Goal: Information Seeking & Learning: Learn about a topic

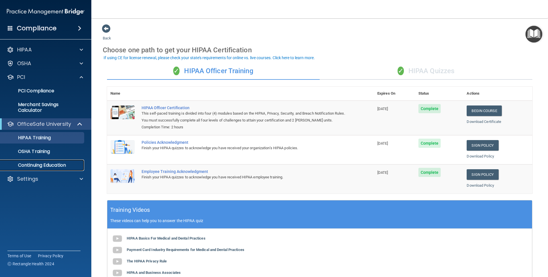
click at [68, 170] on link "Continuing Education" at bounding box center [39, 164] width 90 height 11
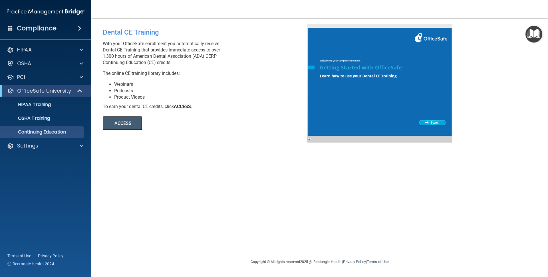
click at [117, 127] on button "ACCESS" at bounding box center [122, 123] width 39 height 14
click at [61, 46] on div "HIPAA" at bounding box center [38, 49] width 71 height 7
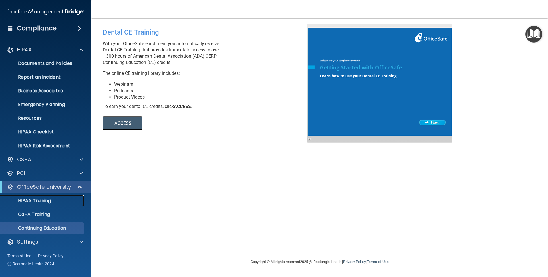
click at [58, 196] on link "HIPAA Training" at bounding box center [39, 200] width 90 height 11
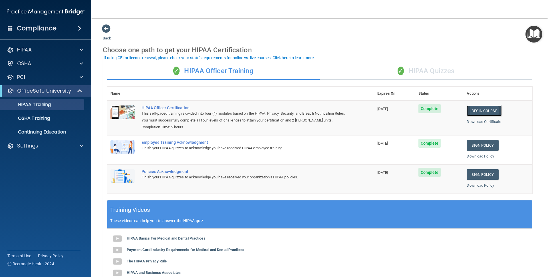
click at [477, 112] on link "Begin Course" at bounding box center [484, 110] width 35 height 11
click at [432, 65] on div "✓ HIPAA Quizzes" at bounding box center [426, 71] width 213 height 17
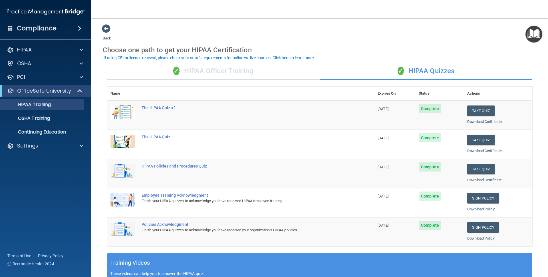
click at [234, 73] on div "✓ HIPAA Officer Training" at bounding box center [213, 71] width 213 height 17
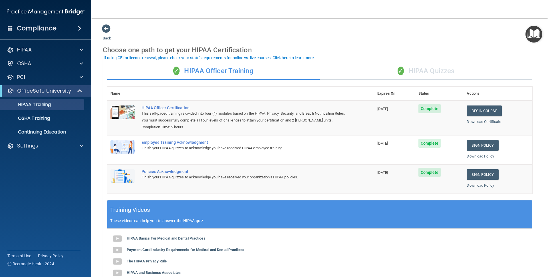
click at [410, 74] on div "✓ HIPAA Quizzes" at bounding box center [426, 71] width 213 height 17
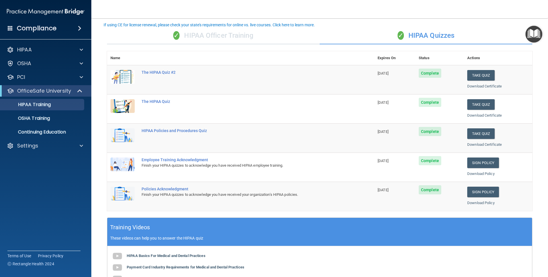
scroll to position [33, 0]
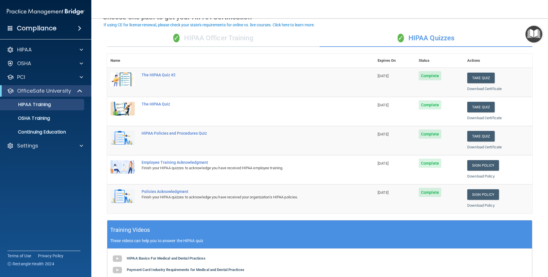
click at [198, 35] on div "✓ HIPAA Officer Training" at bounding box center [213, 38] width 213 height 17
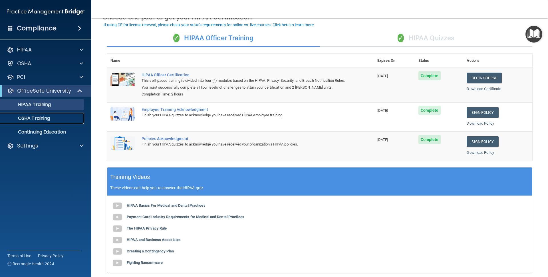
click at [63, 117] on div "OSHA Training" at bounding box center [43, 118] width 78 height 6
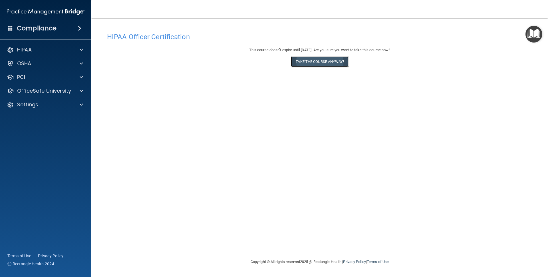
click at [322, 63] on button "Take the course anyway!" at bounding box center [319, 61] width 57 height 11
